Goal: Information Seeking & Learning: Learn about a topic

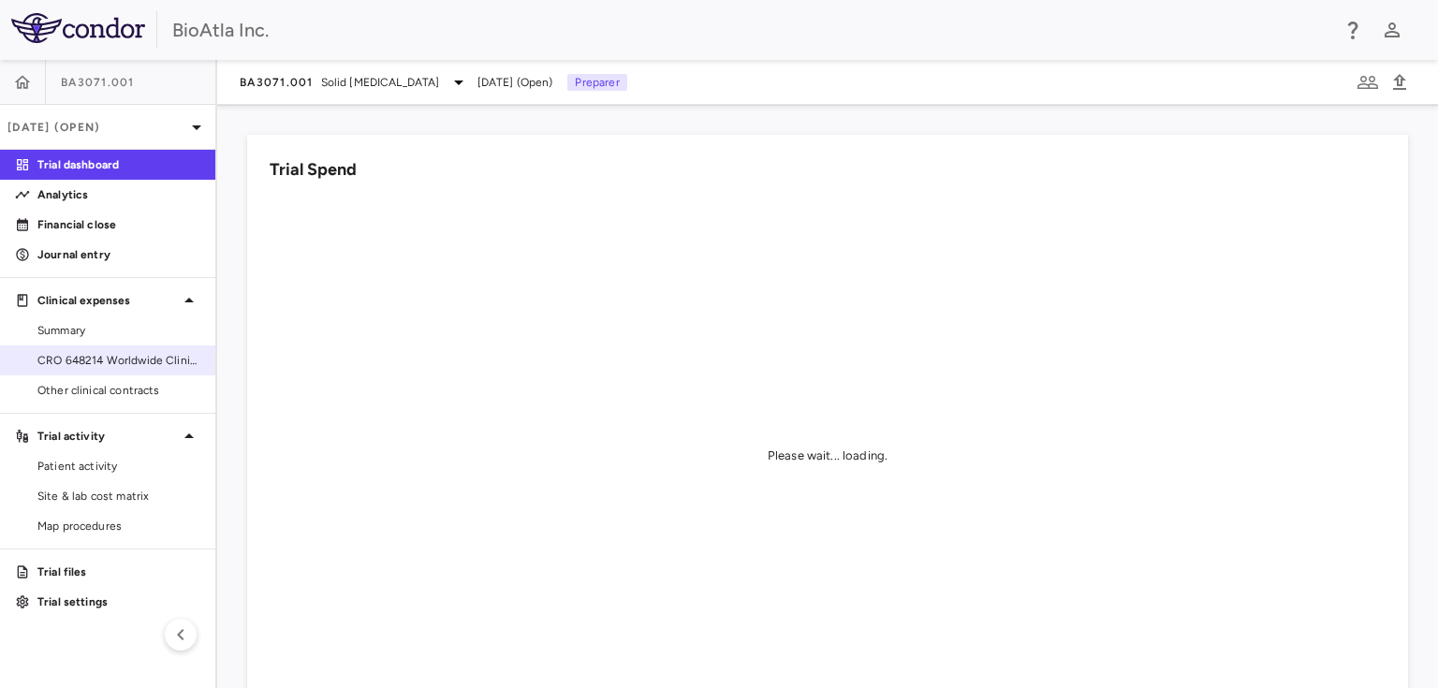
click at [110, 360] on span "CRO 648214 Worldwide Clinical Trials Holdings, Inc." at bounding box center [118, 360] width 163 height 17
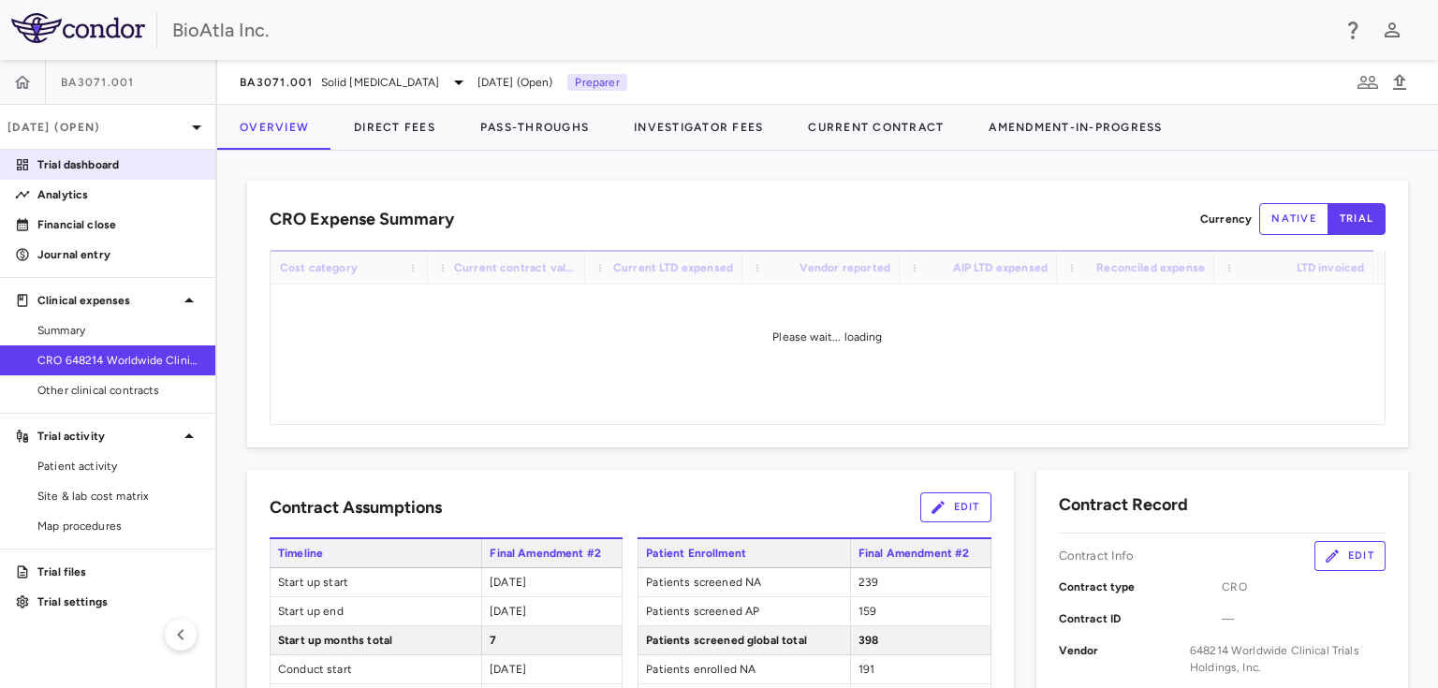
click at [52, 158] on p "Trial dashboard" at bounding box center [118, 164] width 163 height 17
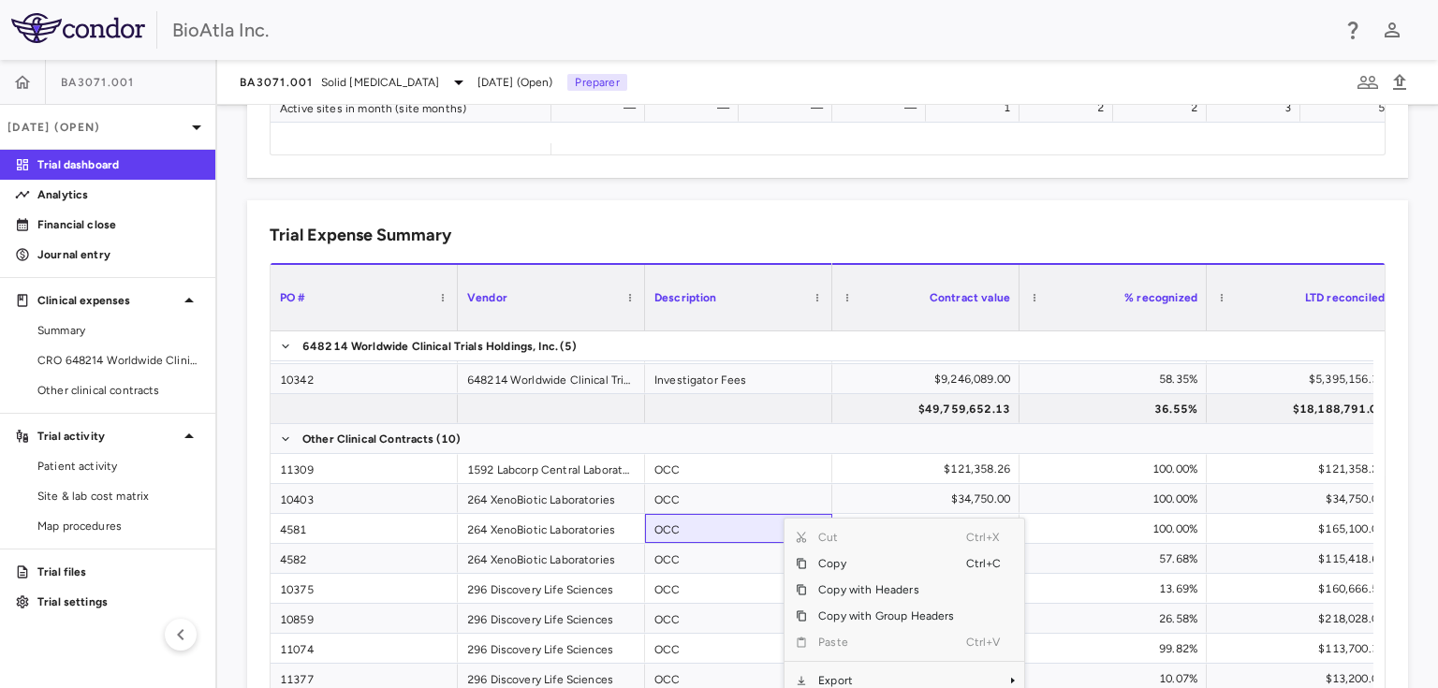
scroll to position [1312, 0]
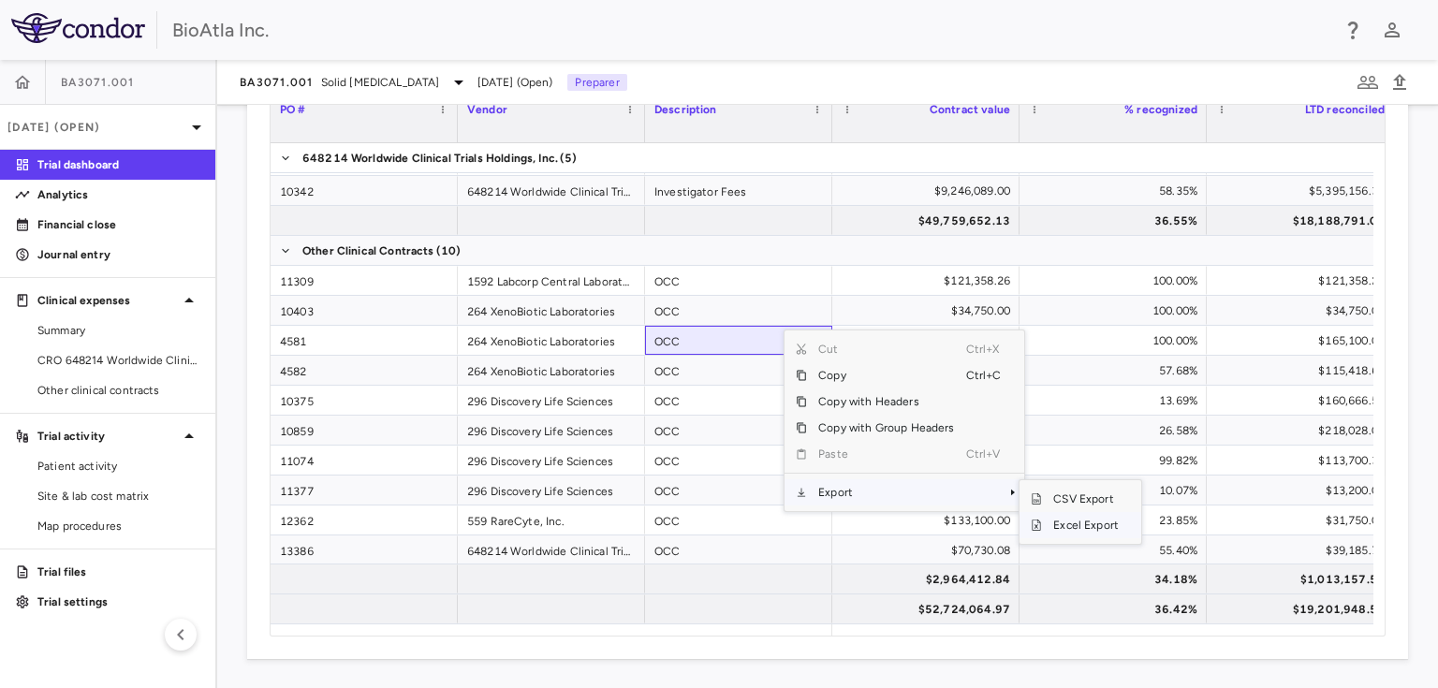
click at [1062, 524] on span "Excel Export" at bounding box center [1086, 525] width 88 height 26
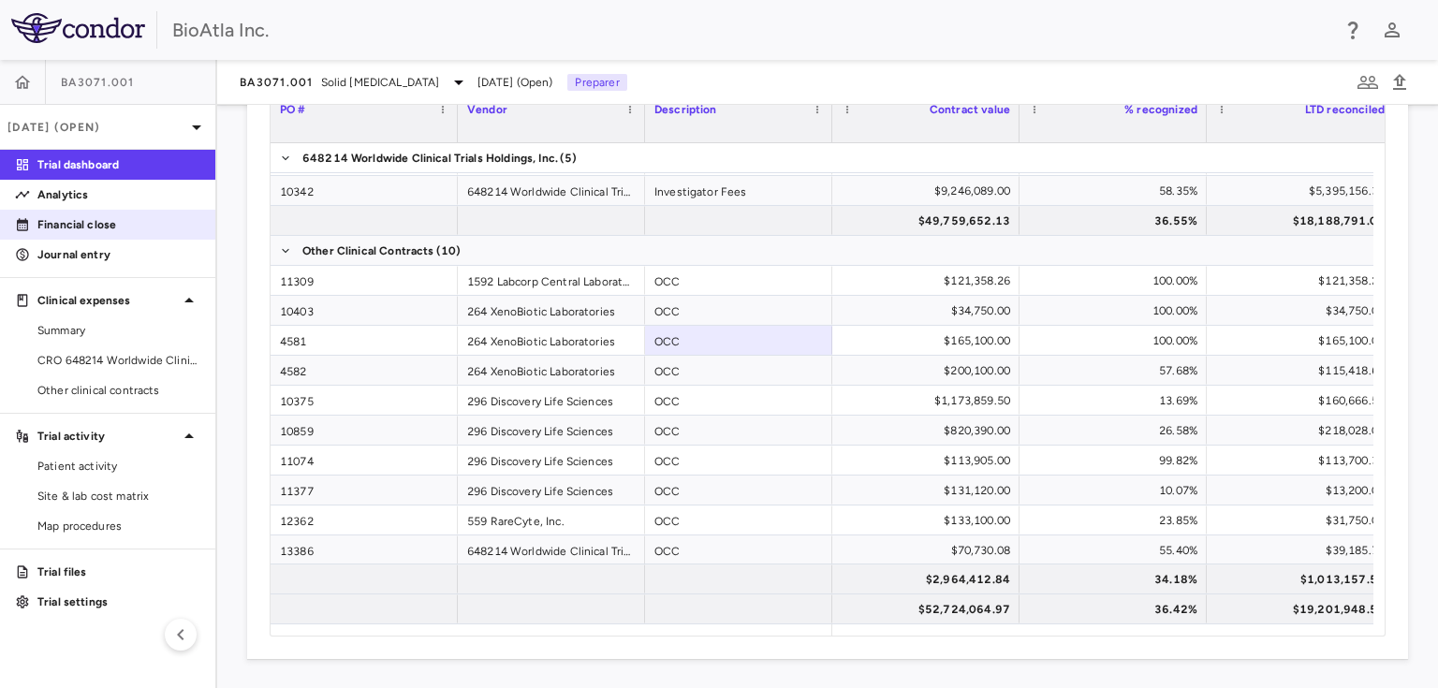
click at [71, 228] on p "Financial close" at bounding box center [118, 224] width 163 height 17
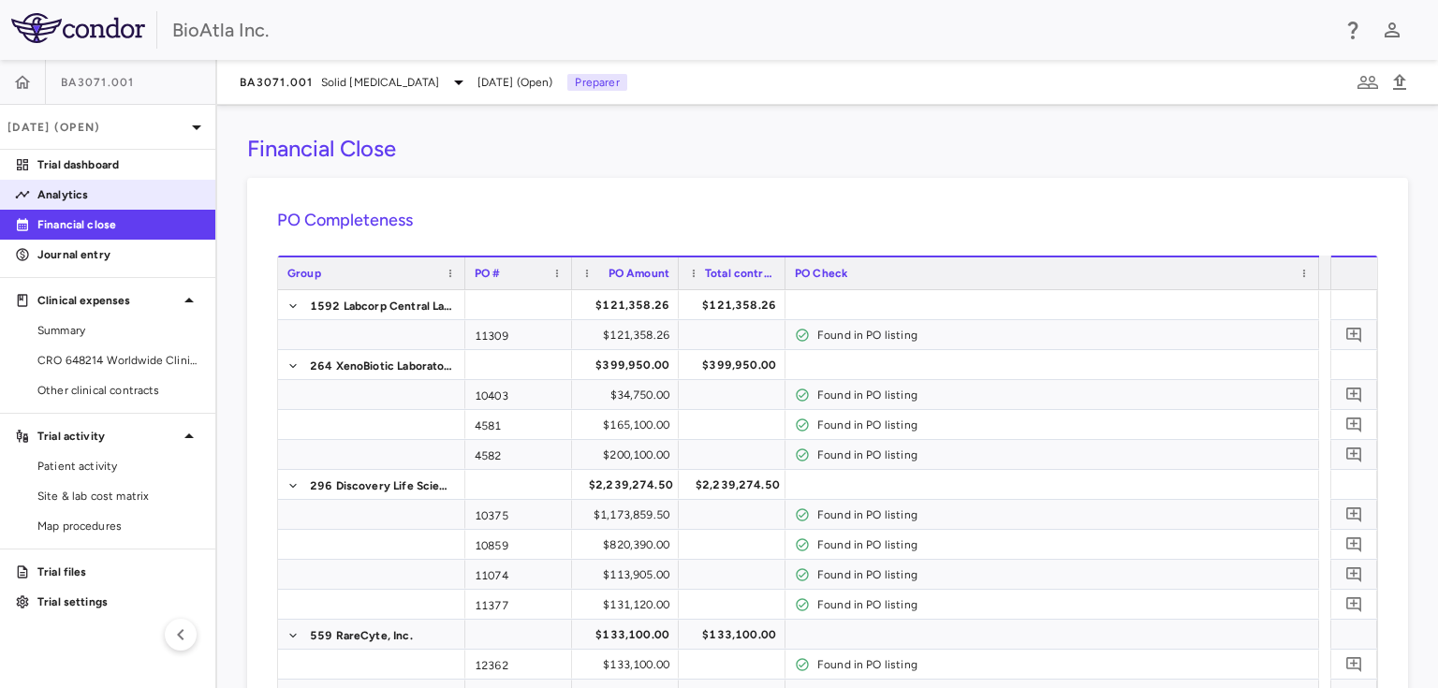
click at [78, 186] on p "Analytics" at bounding box center [118, 194] width 163 height 17
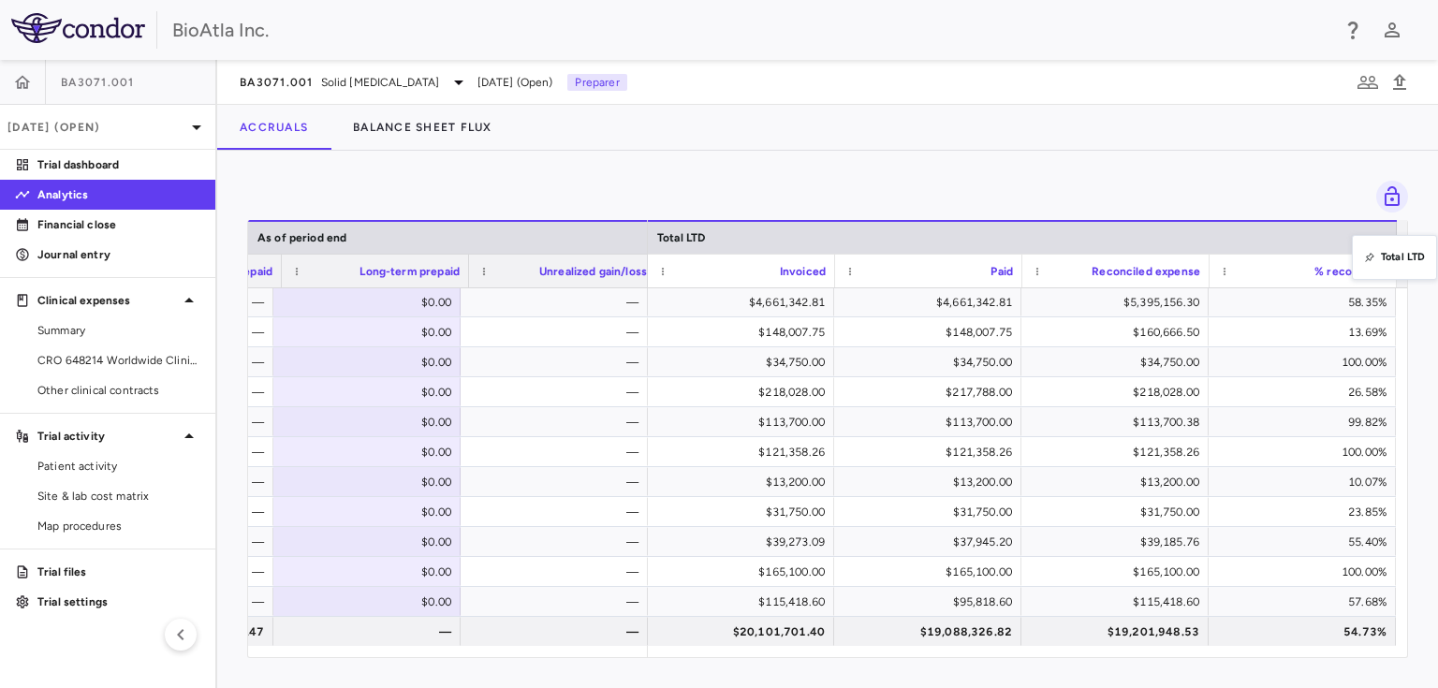
drag, startPoint x: 858, startPoint y: 236, endPoint x: 1388, endPoint y: 246, distance: 530.1
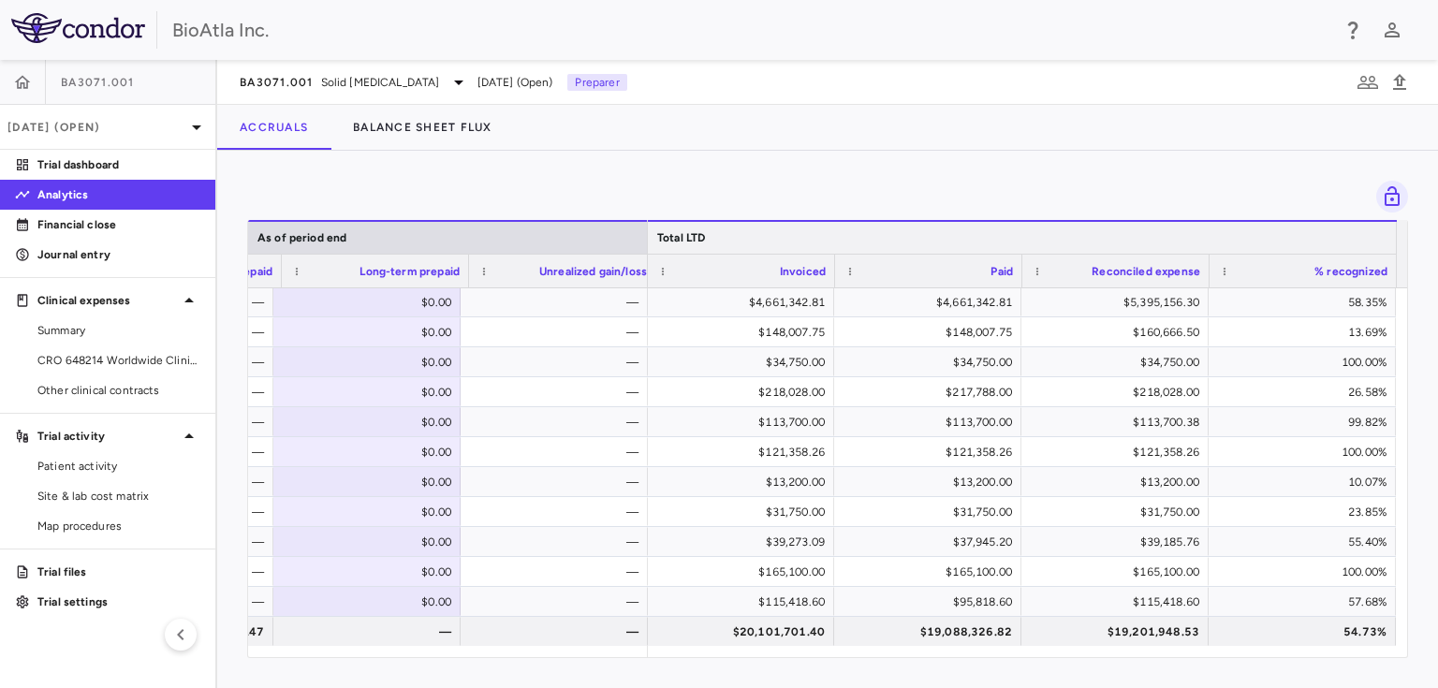
click at [775, 236] on div "Total LTD" at bounding box center [1022, 238] width 730 height 22
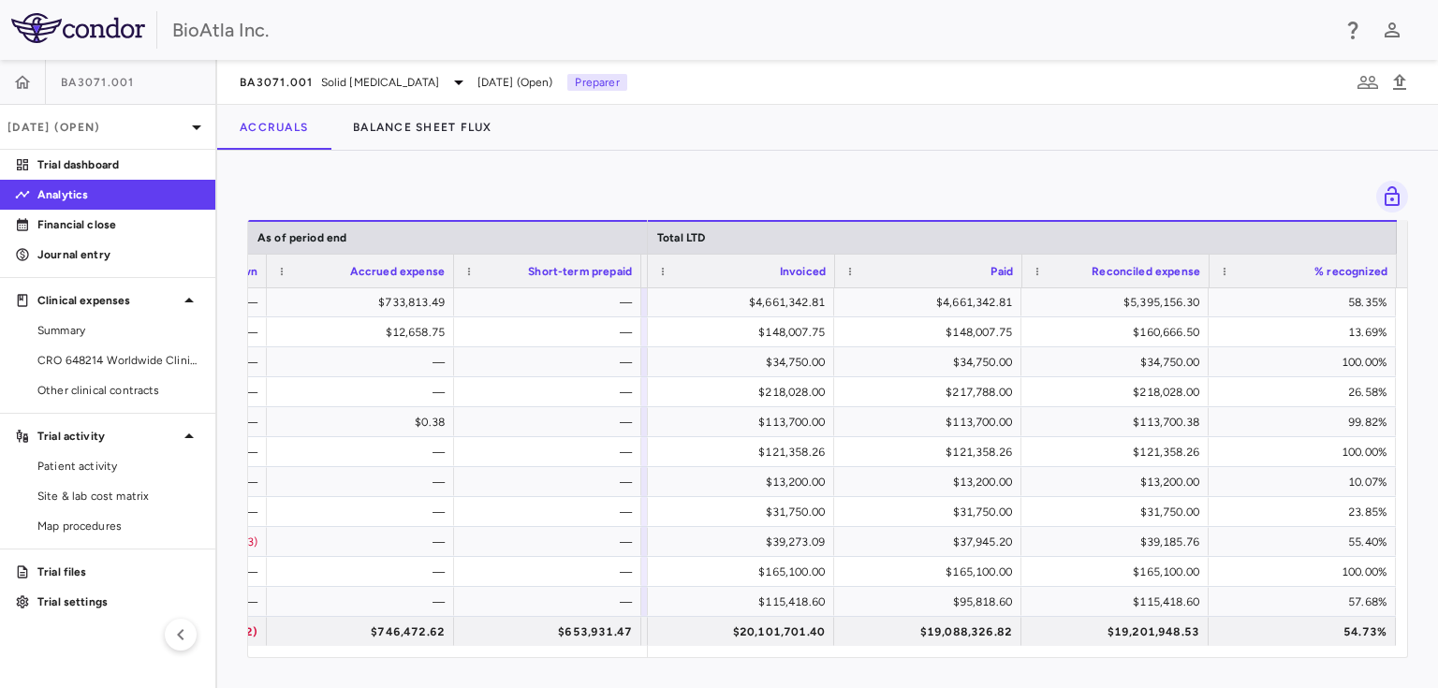
drag, startPoint x: 564, startPoint y: 647, endPoint x: 944, endPoint y: 165, distance: 614.1
click at [944, 165] on div "Drag here to set row groups Drag here to set column labels As of period end Bal…" at bounding box center [827, 420] width 1221 height 538
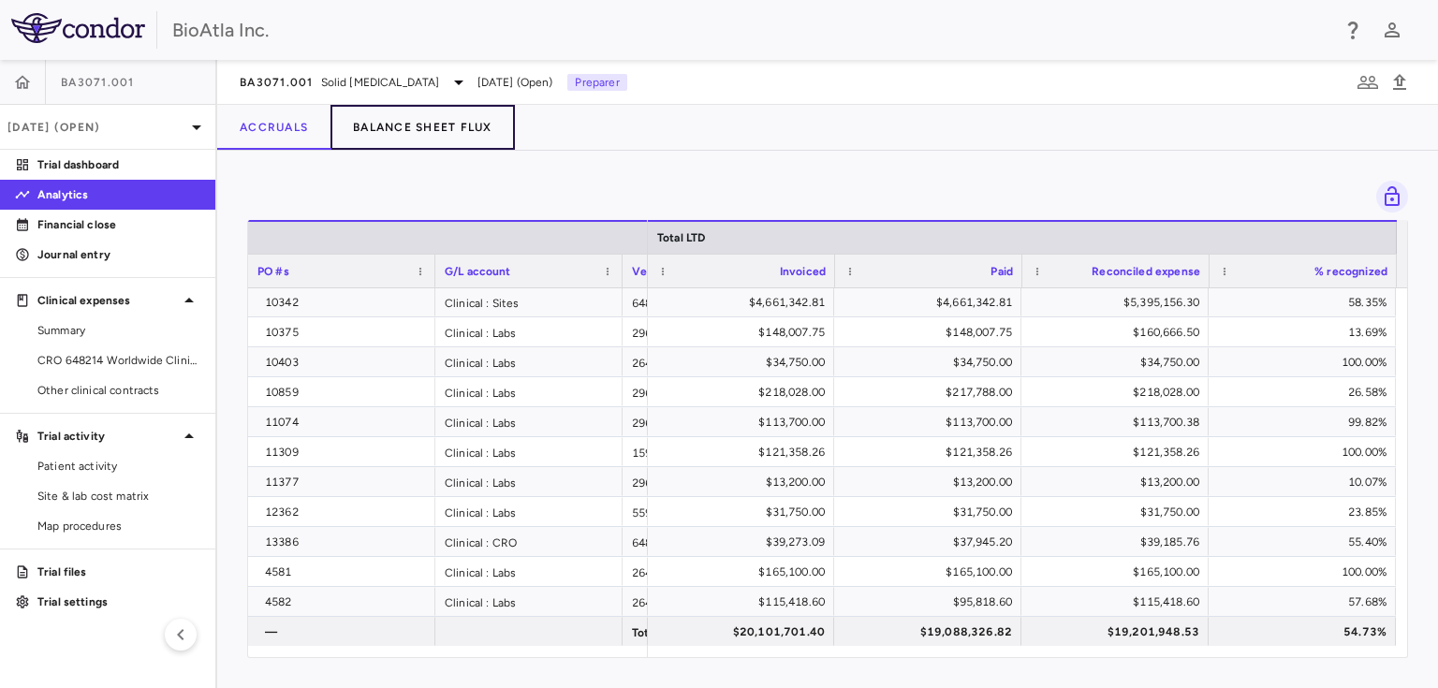
drag, startPoint x: 435, startPoint y: 131, endPoint x: 401, endPoint y: 133, distance: 34.7
click at [435, 130] on button "Balance Sheet Flux" at bounding box center [423, 127] width 184 height 45
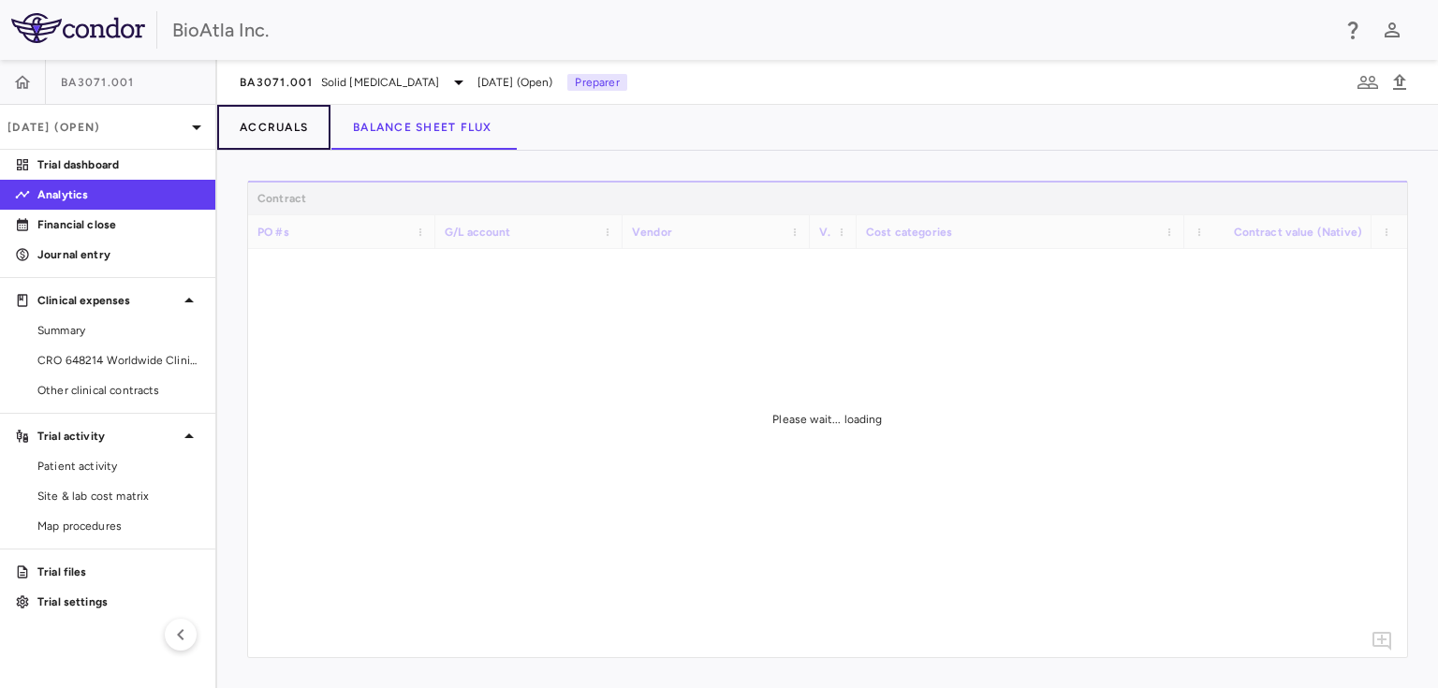
click at [299, 126] on button "Accruals" at bounding box center [273, 127] width 113 height 45
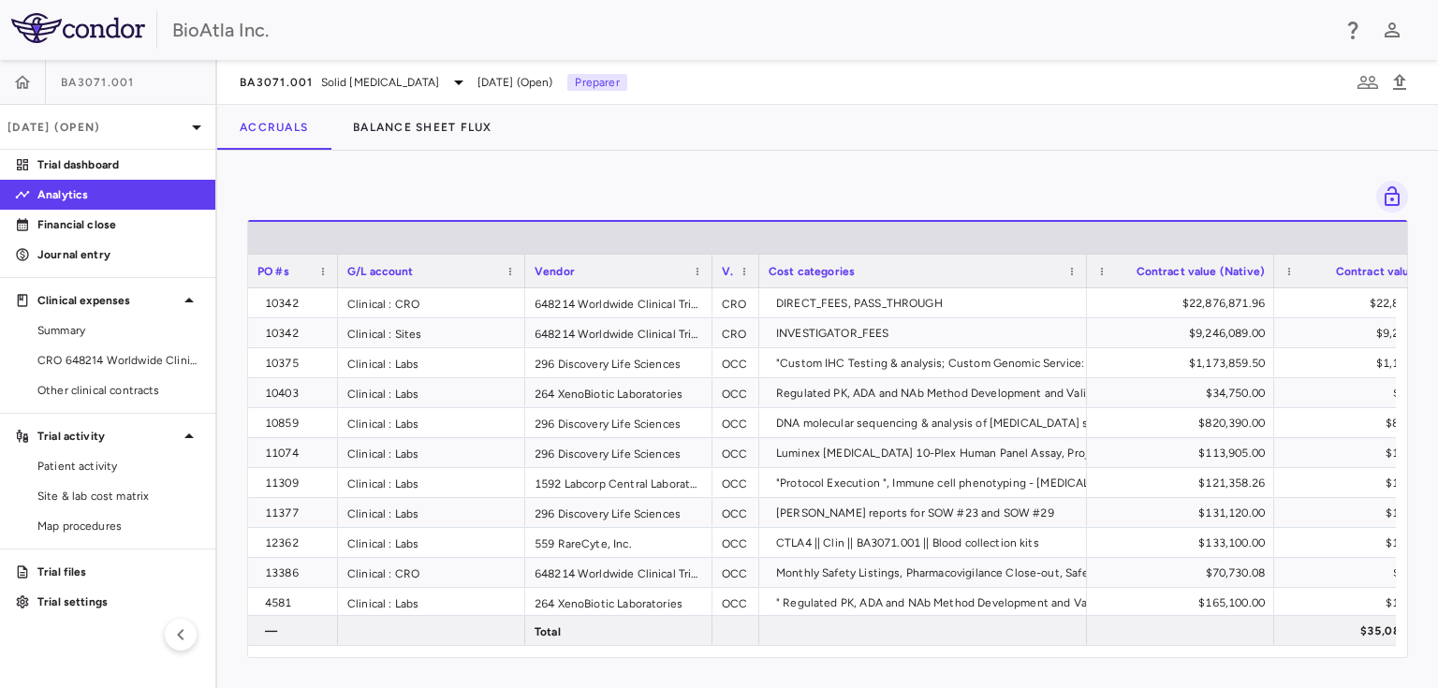
drag, startPoint x: 433, startPoint y: 272, endPoint x: 335, endPoint y: 274, distance: 97.4
click at [335, 274] on div at bounding box center [336, 271] width 7 height 33
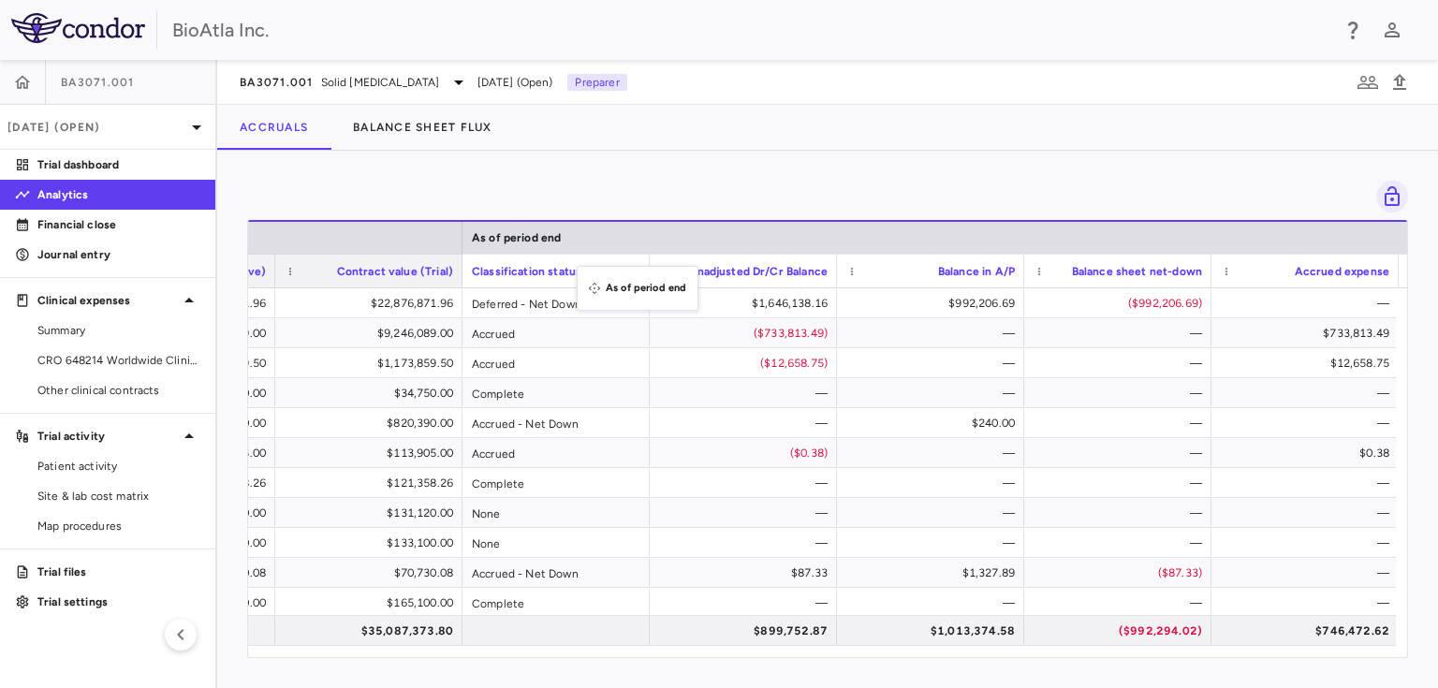
drag, startPoint x: 1225, startPoint y: 228, endPoint x: 586, endPoint y: 277, distance: 640.5
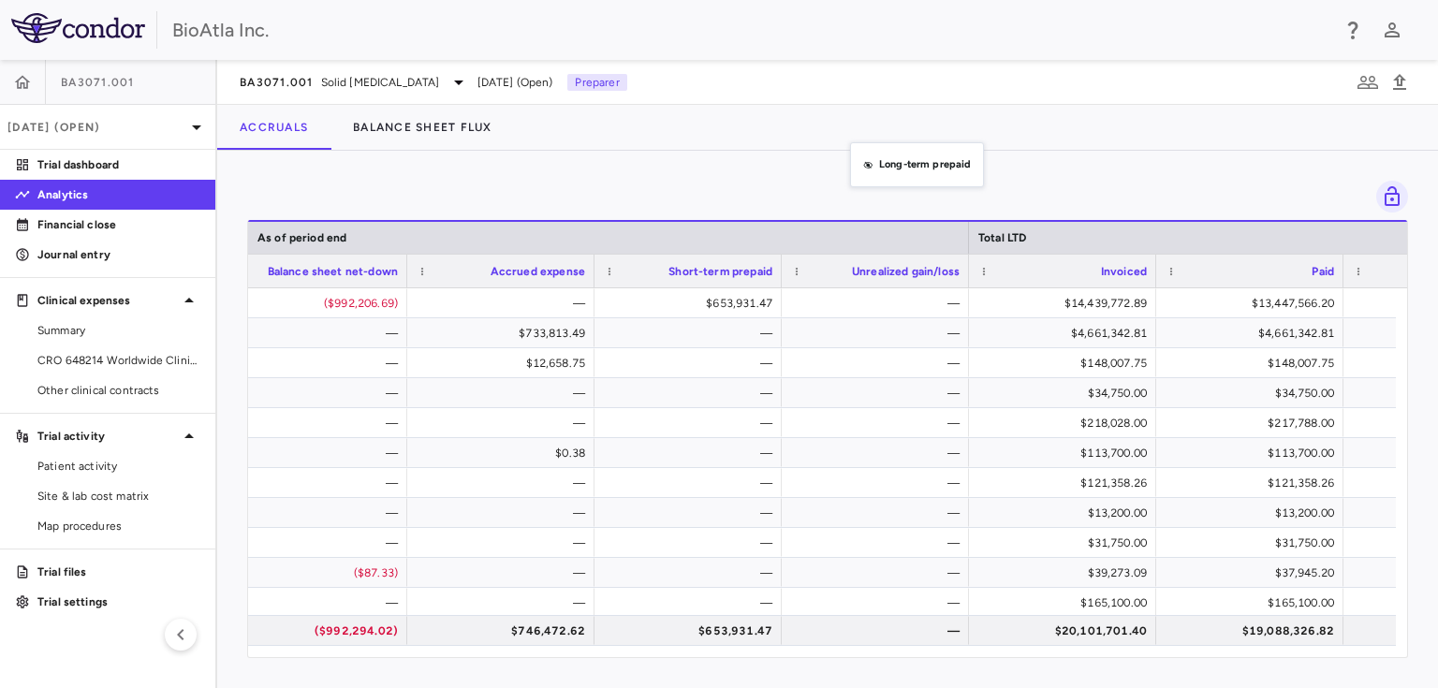
drag, startPoint x: 818, startPoint y: 267, endPoint x: 862, endPoint y: 152, distance: 123.0
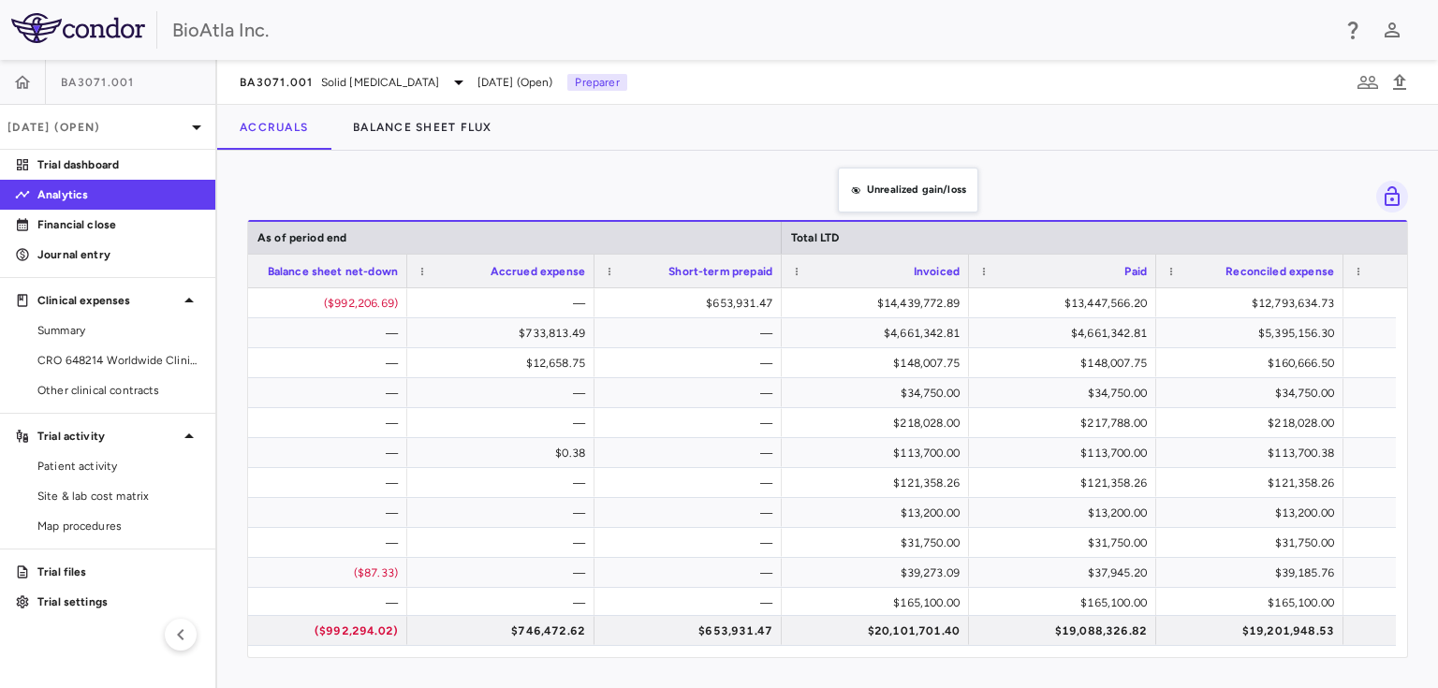
drag, startPoint x: 826, startPoint y: 268, endPoint x: 834, endPoint y: 214, distance: 55.0
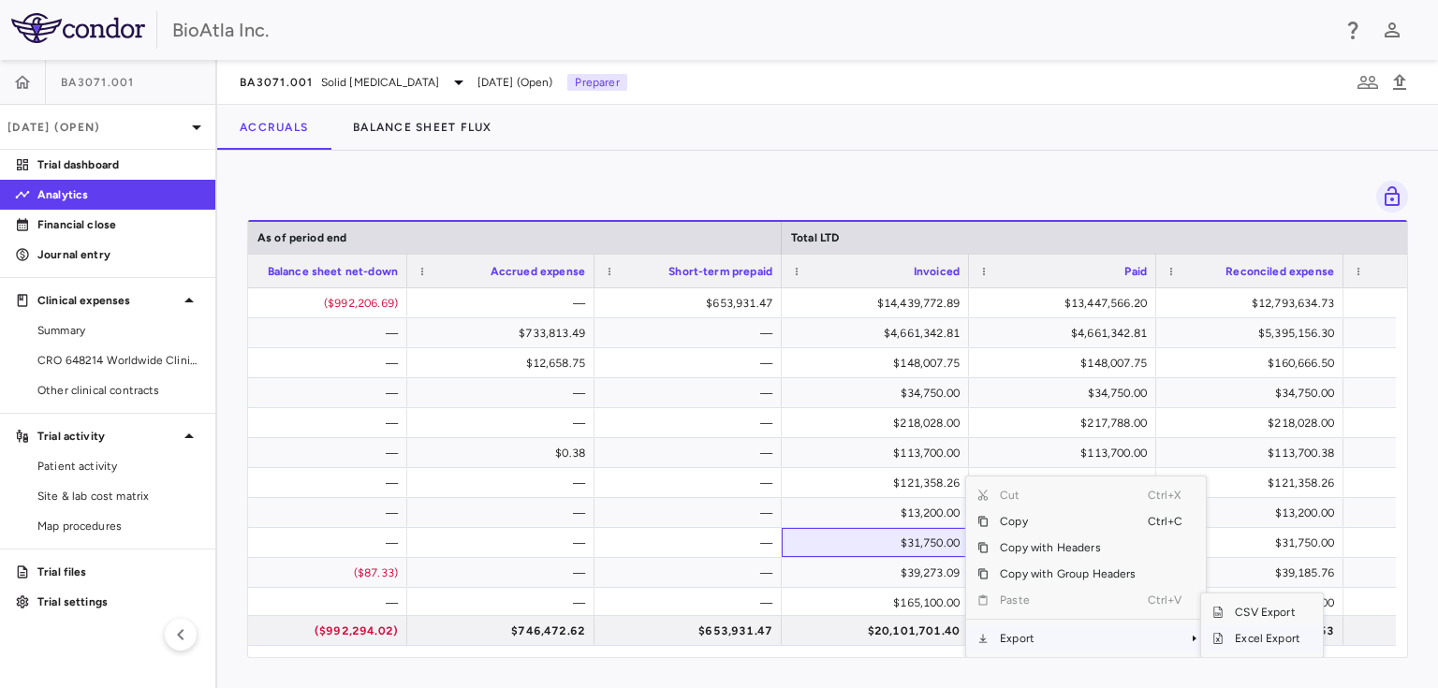
click at [1272, 642] on span "Excel Export" at bounding box center [1268, 639] width 88 height 26
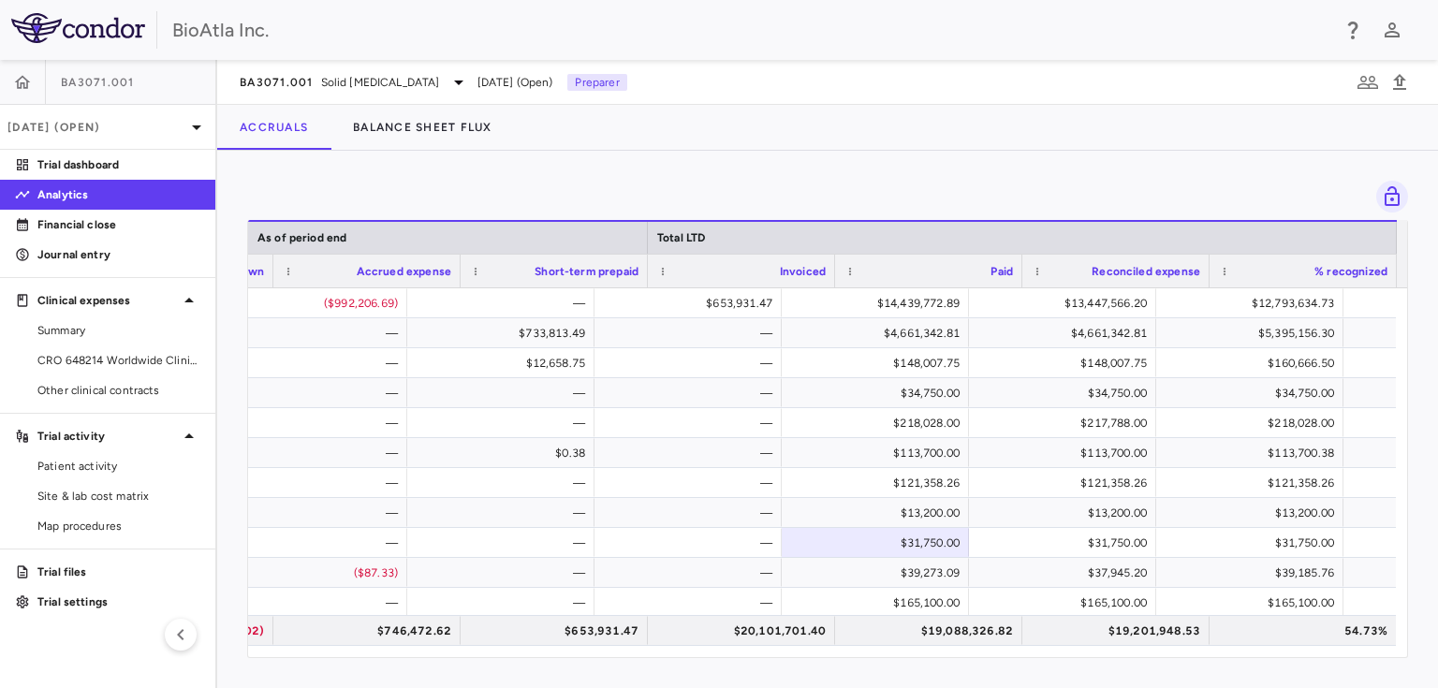
scroll to position [0, 1937]
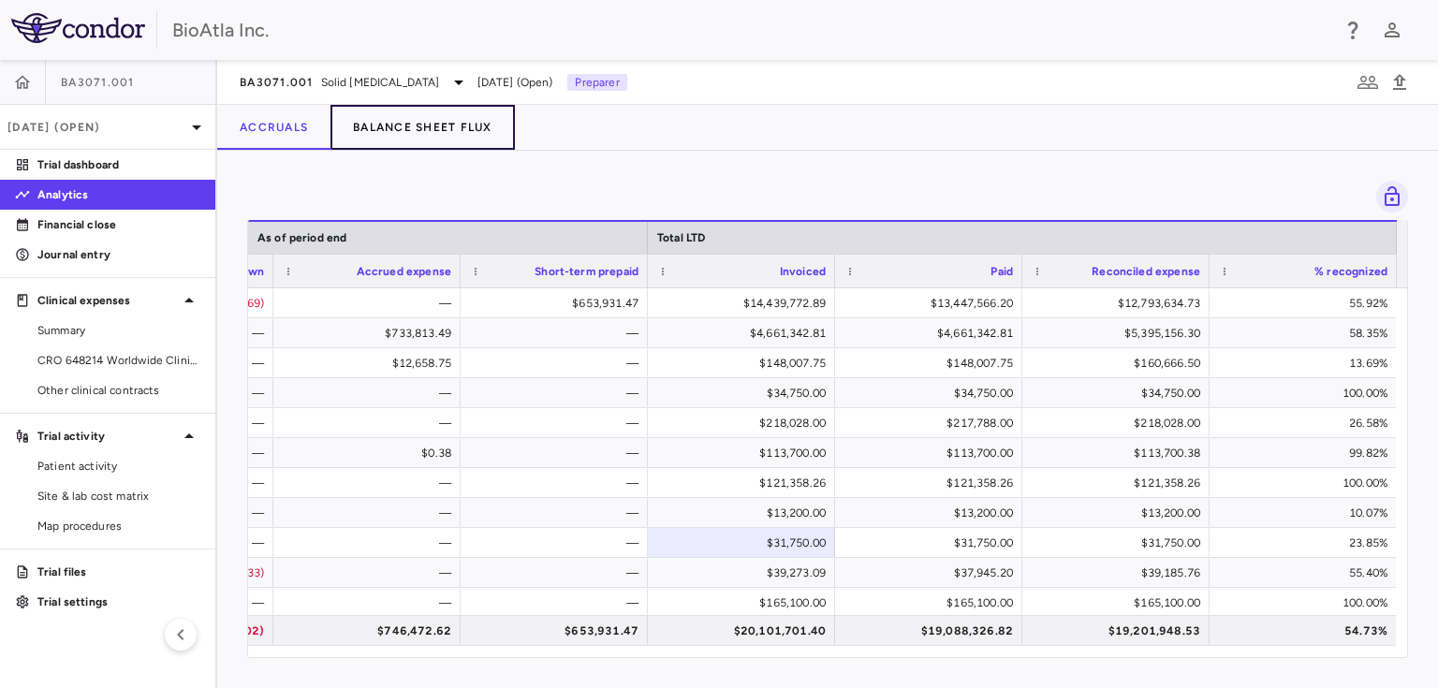
click at [454, 124] on button "Balance Sheet Flux" at bounding box center [423, 127] width 184 height 45
